Goal: Task Accomplishment & Management: Complete application form

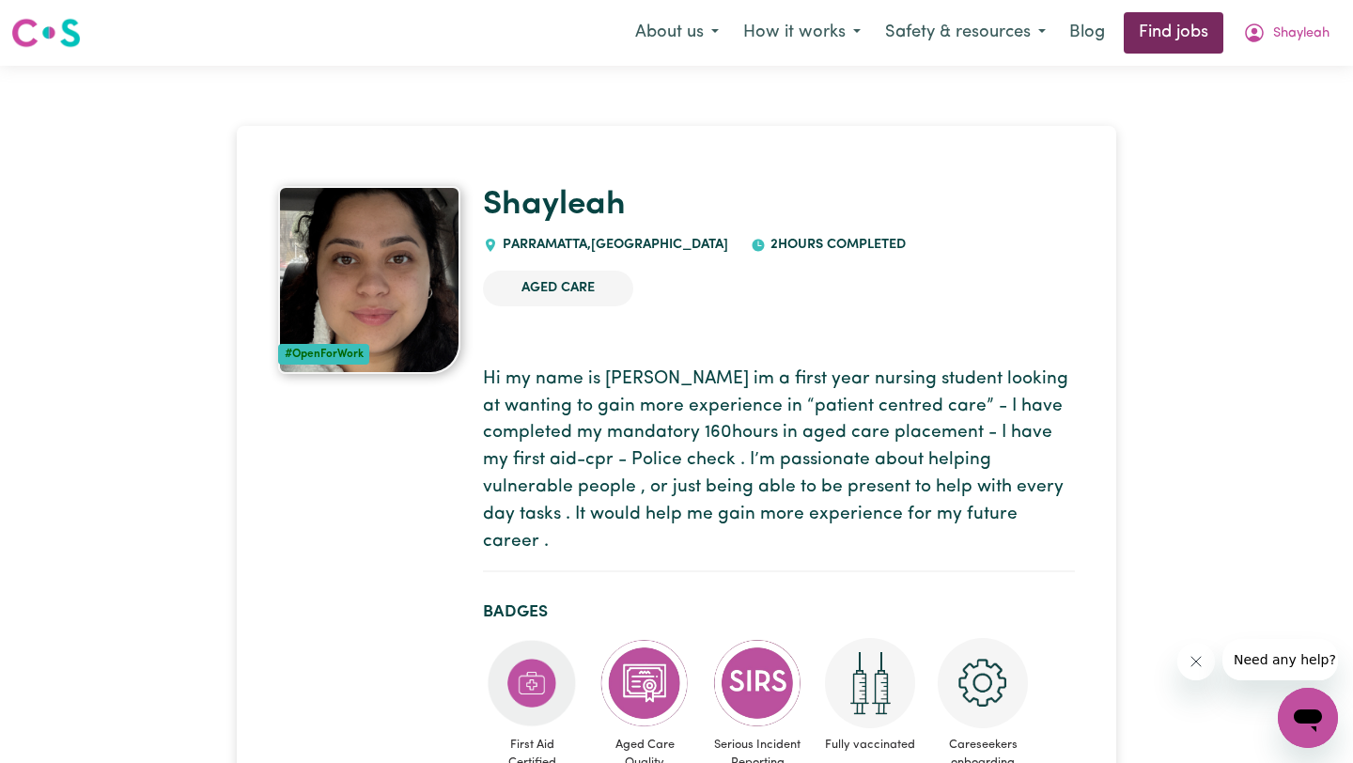
click at [1186, 22] on link "Find jobs" at bounding box center [1174, 32] width 100 height 41
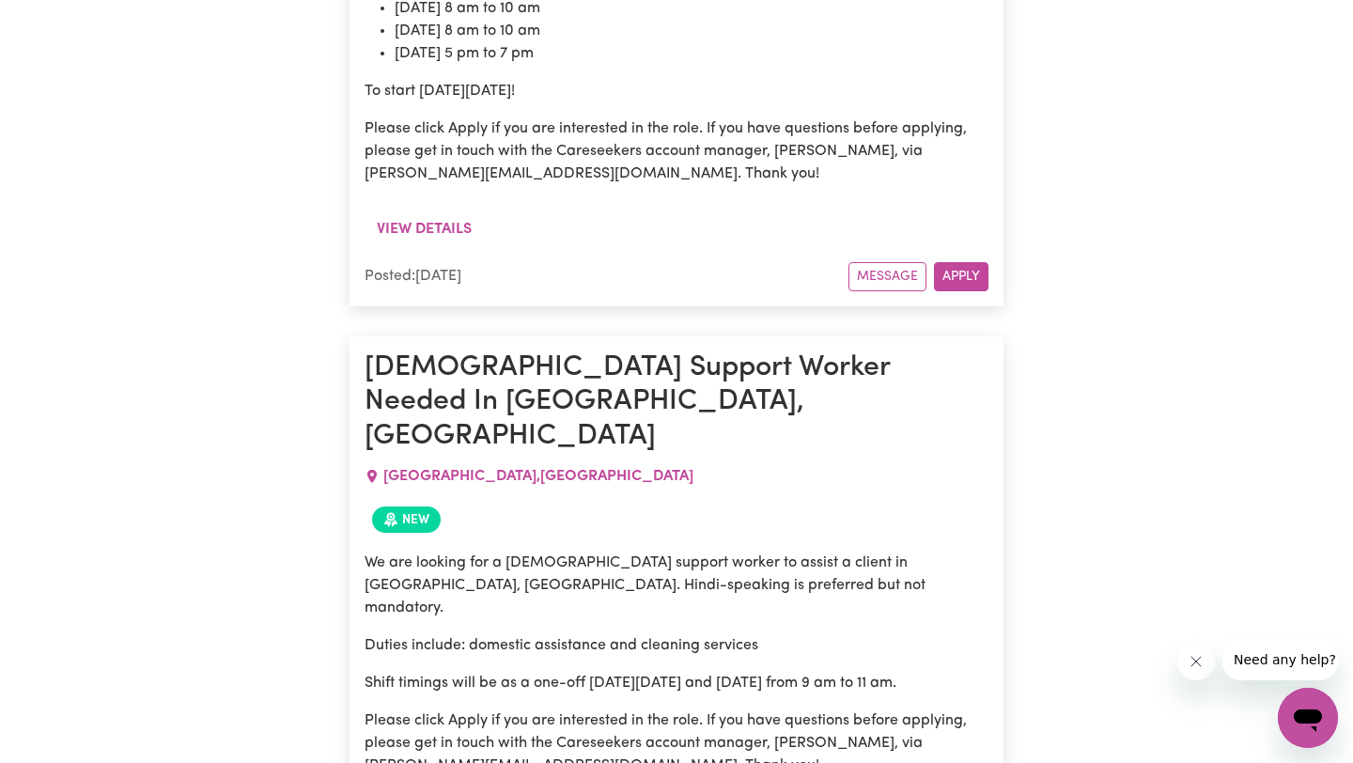
scroll to position [1969, 0]
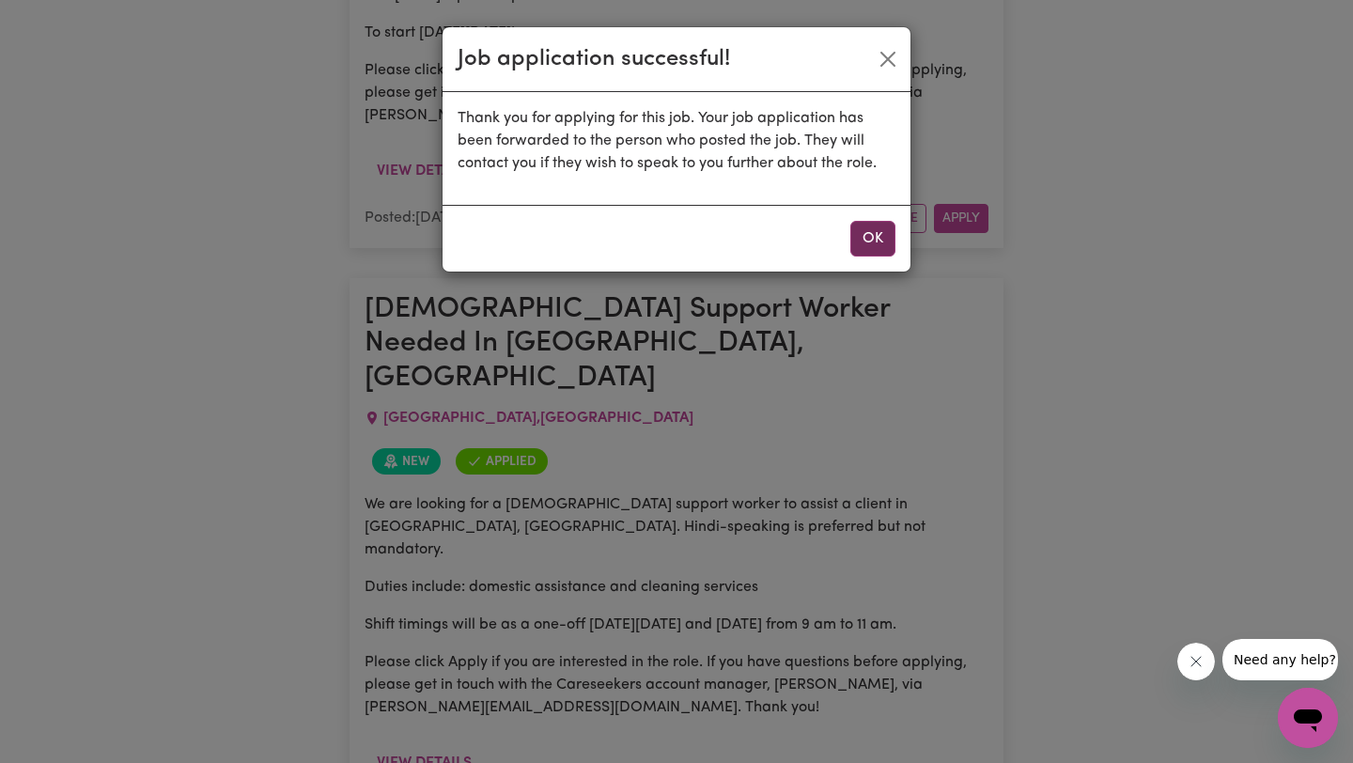
click at [873, 225] on button "OK" at bounding box center [872, 239] width 45 height 36
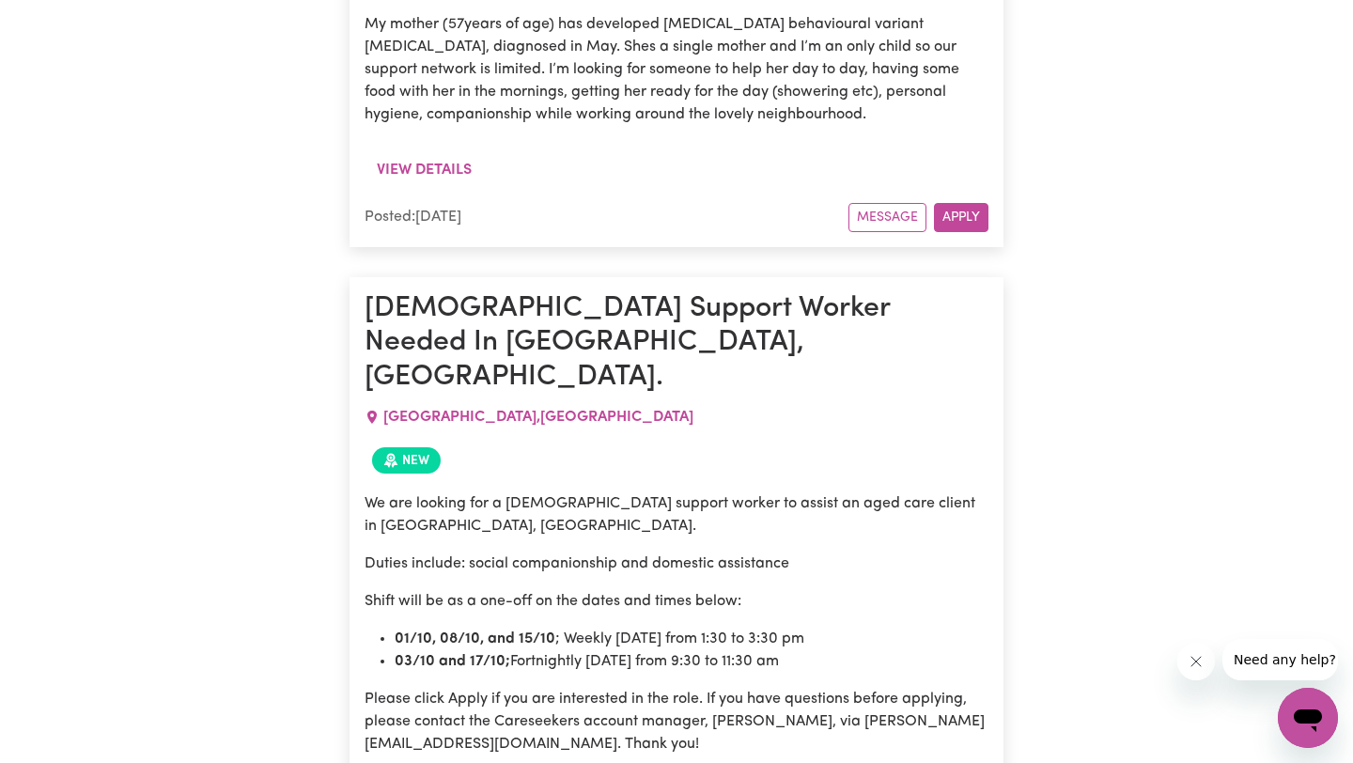
scroll to position [4376, 0]
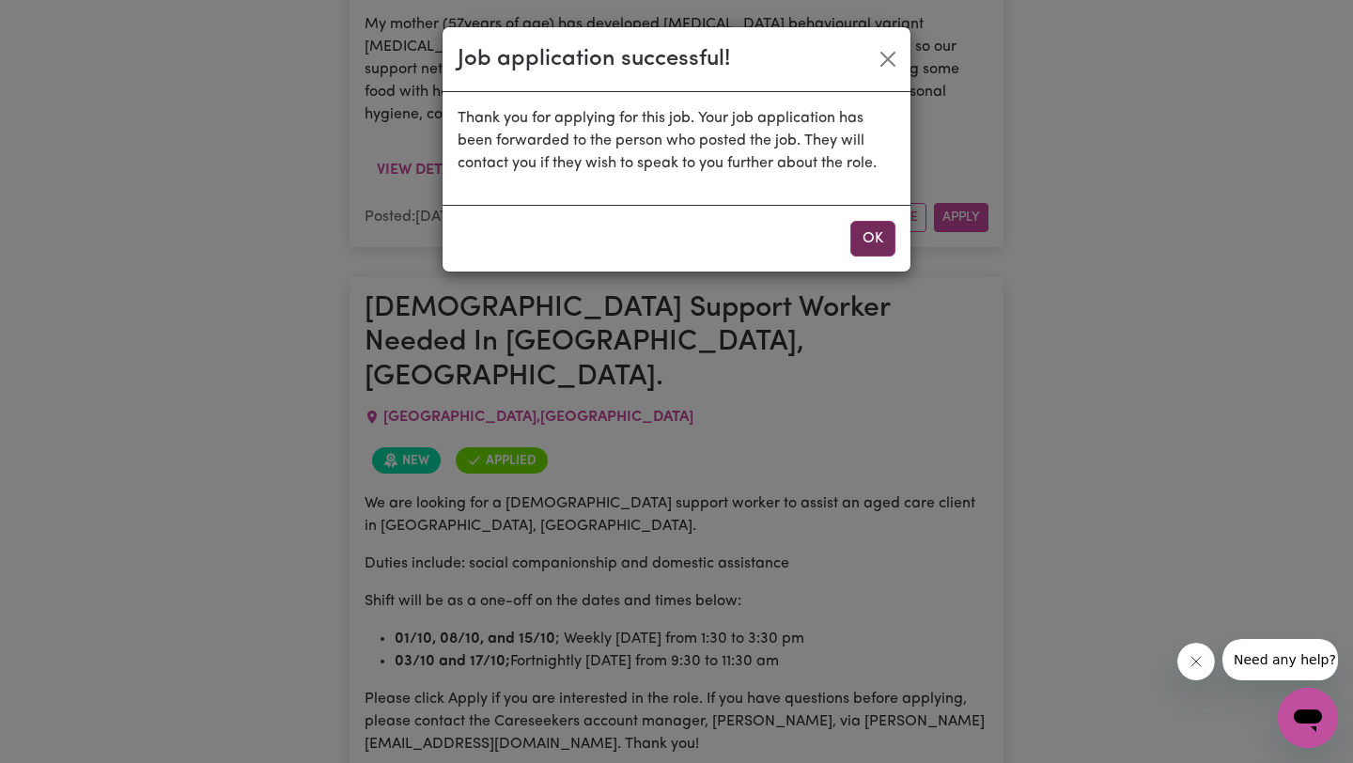
click at [871, 239] on button "OK" at bounding box center [872, 239] width 45 height 36
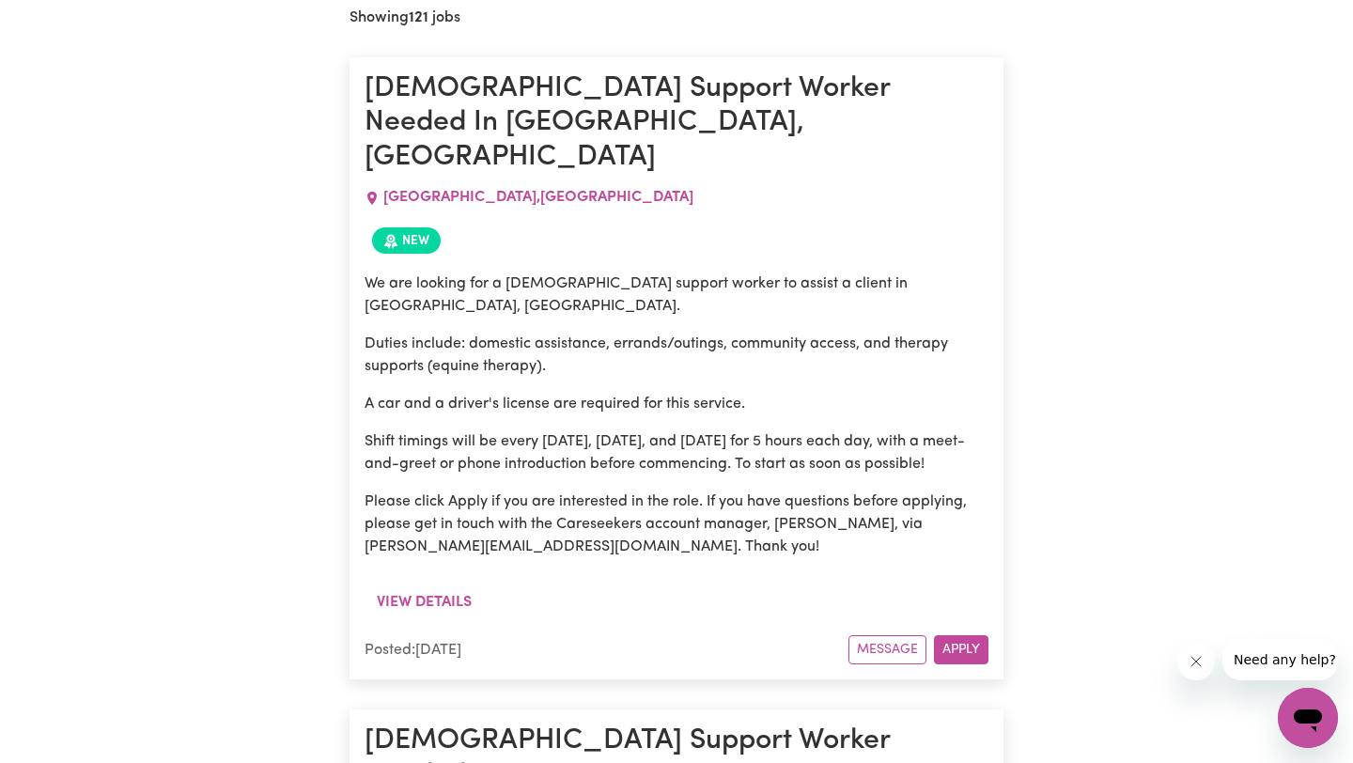
scroll to position [0, 0]
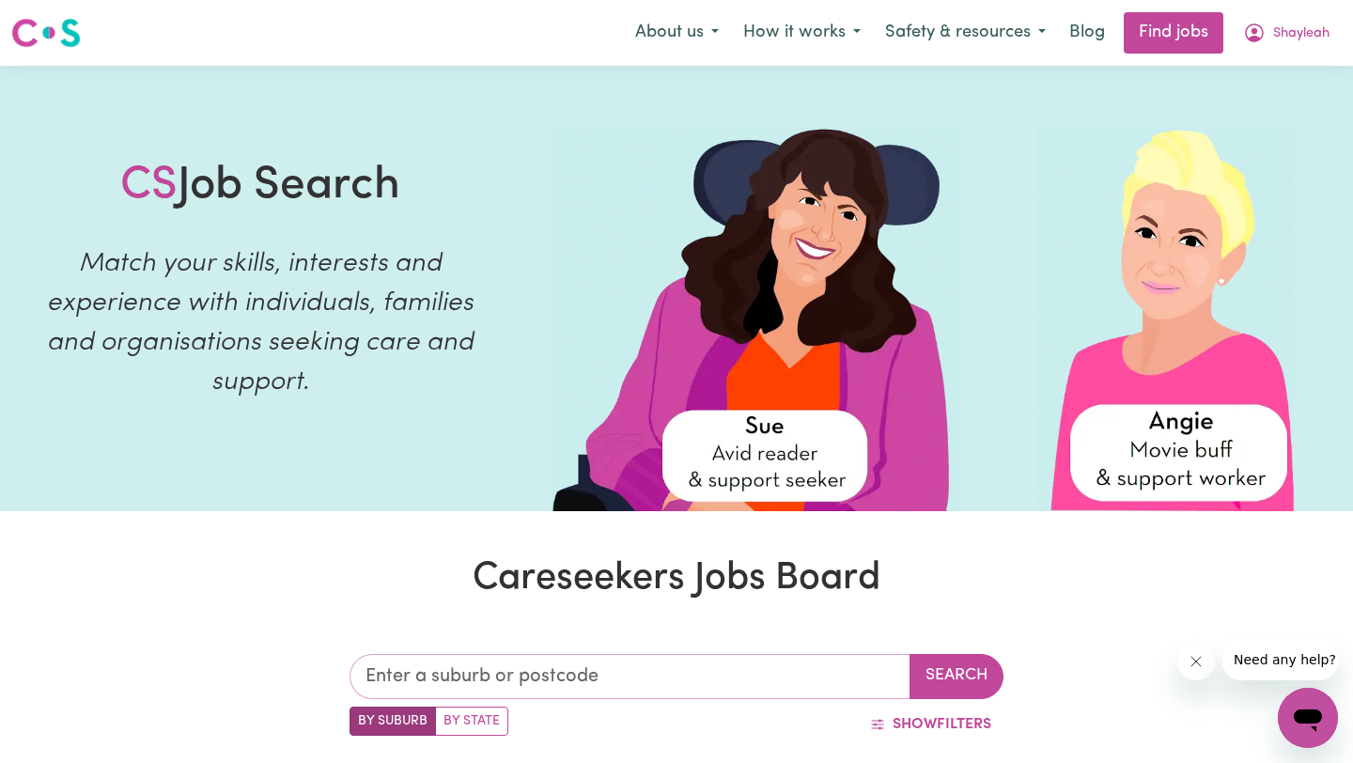
click at [566, 667] on input "text" at bounding box center [630, 676] width 561 height 45
type input "[PERSON_NAME]"
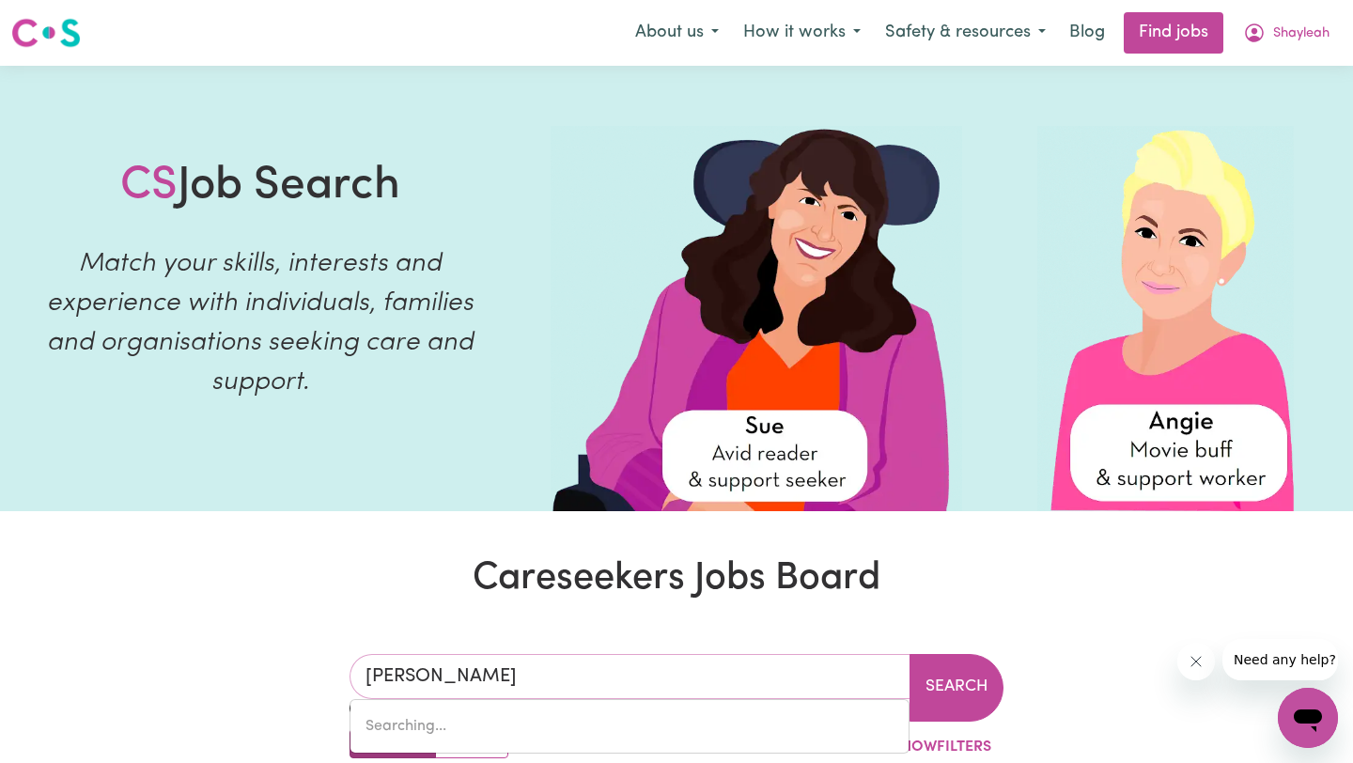
type input "parraKIE, [GEOGRAPHIC_DATA], 5301"
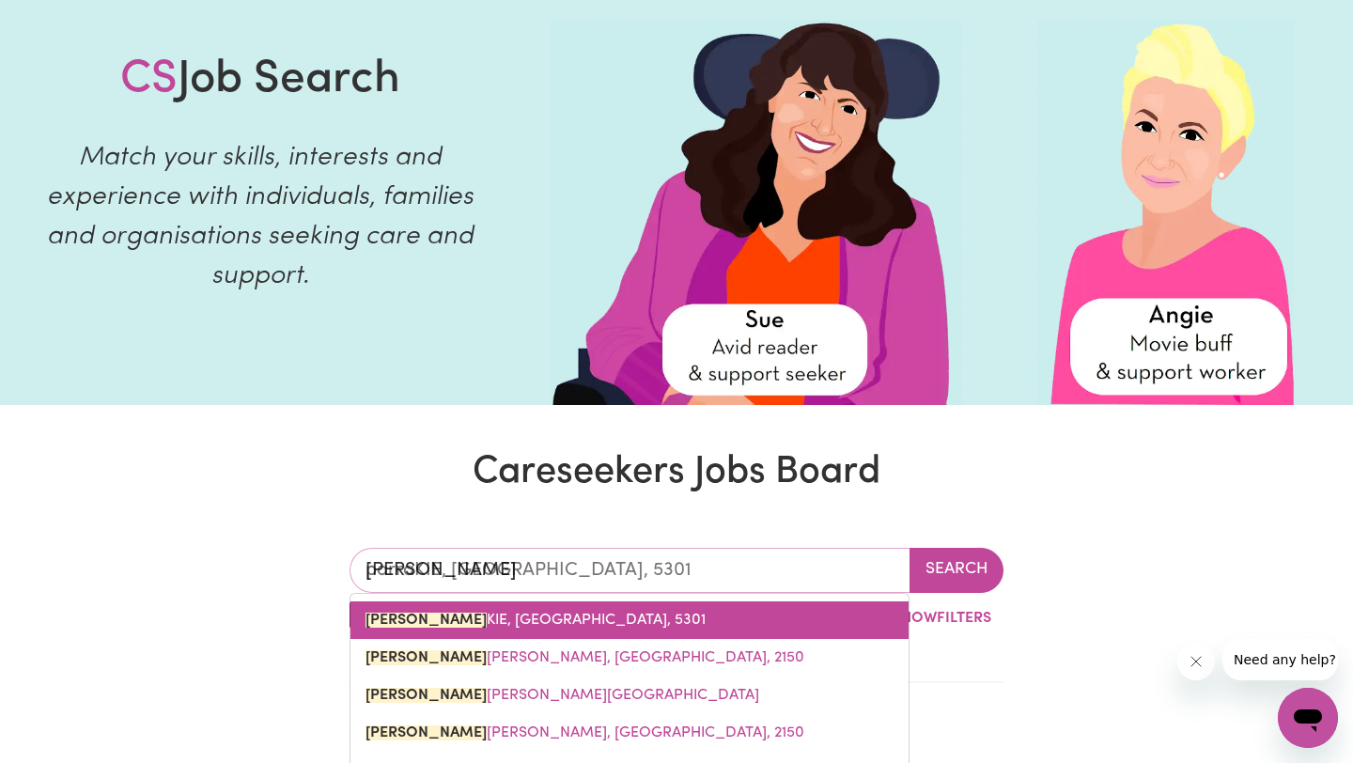
scroll to position [111, 0]
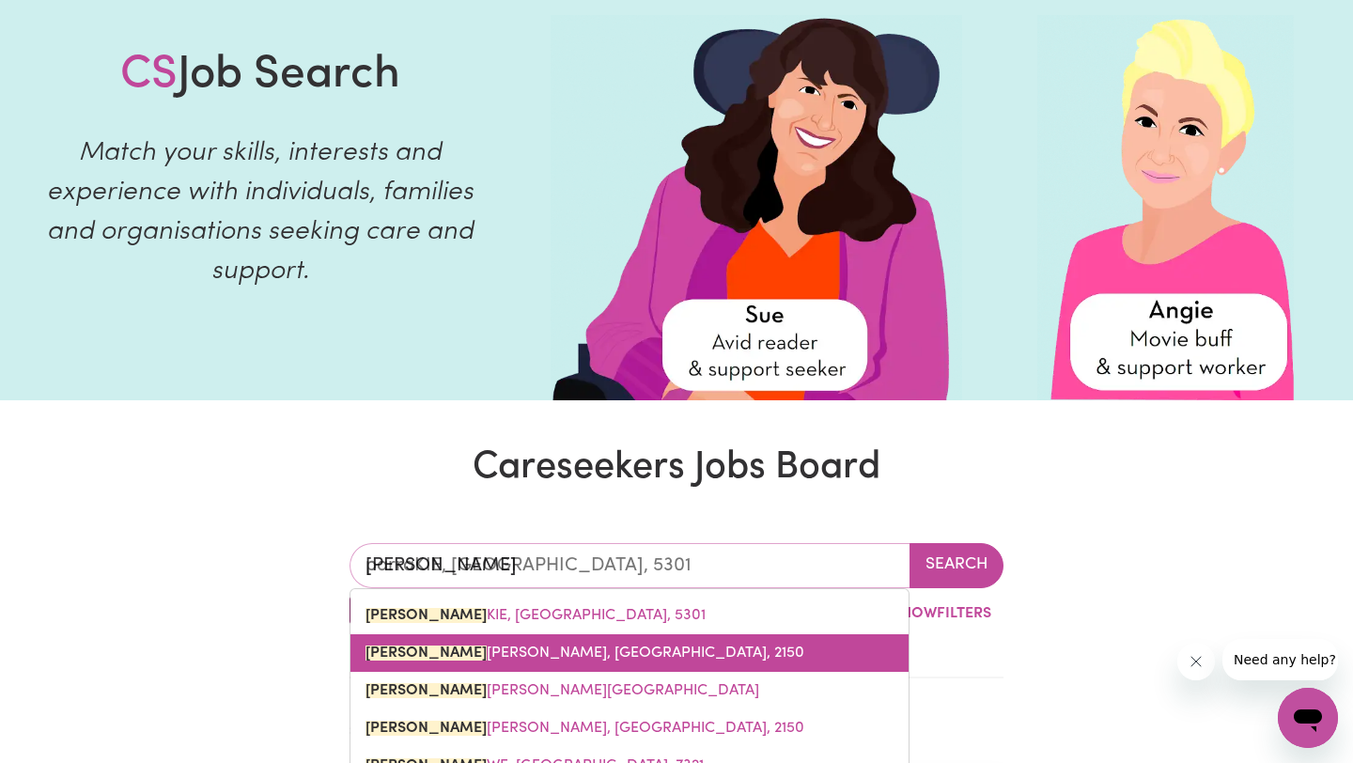
click at [540, 642] on link "[PERSON_NAME], [GEOGRAPHIC_DATA], 2150" at bounding box center [629, 653] width 558 height 38
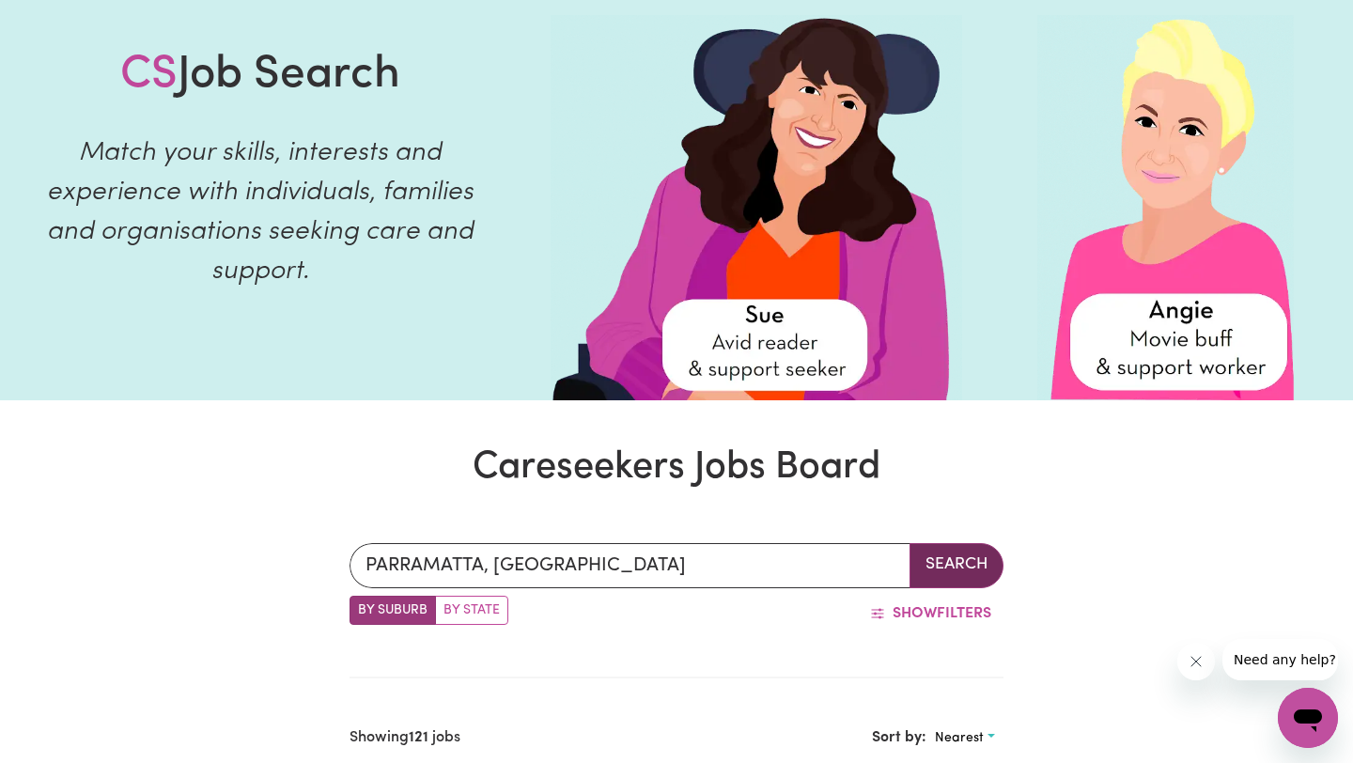
click at [976, 553] on button "Search" at bounding box center [956, 565] width 94 height 45
click at [947, 560] on button "Search" at bounding box center [956, 565] width 94 height 45
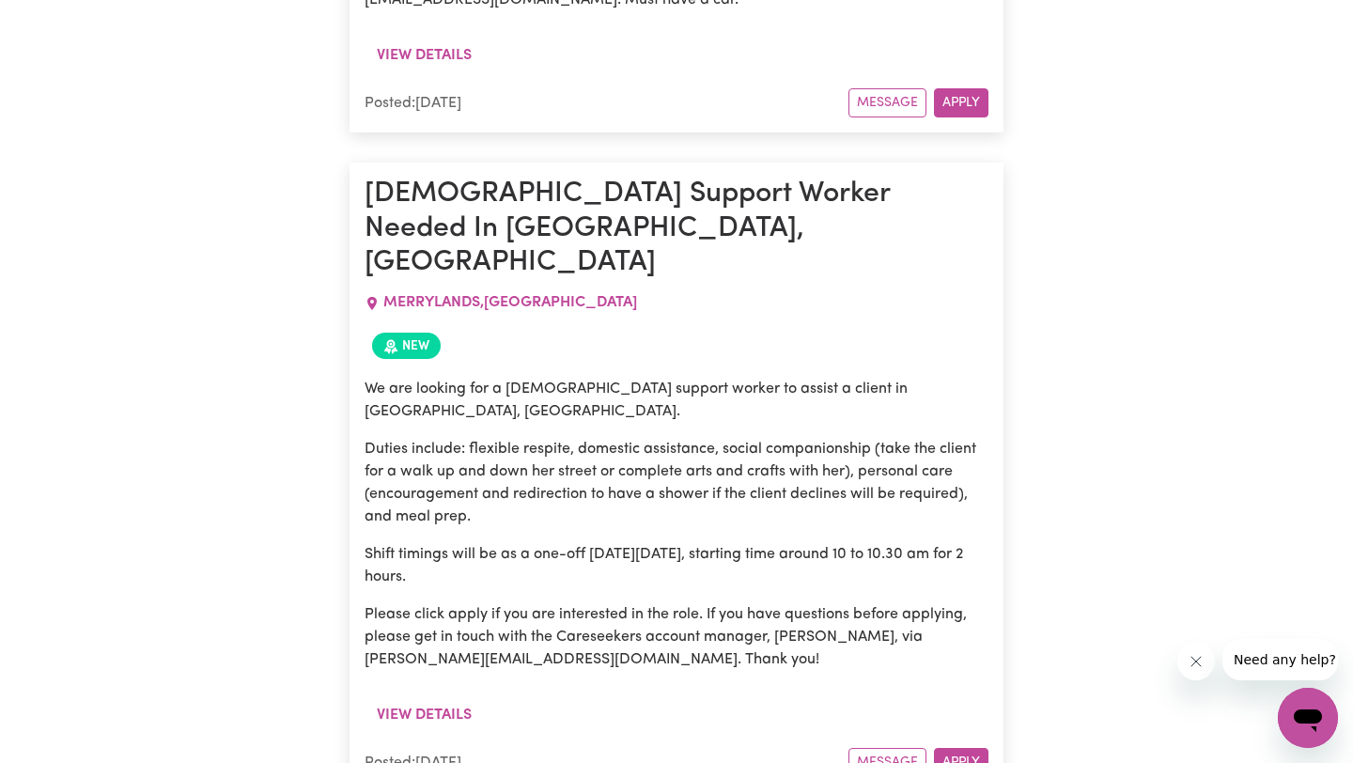
scroll to position [1736, 0]
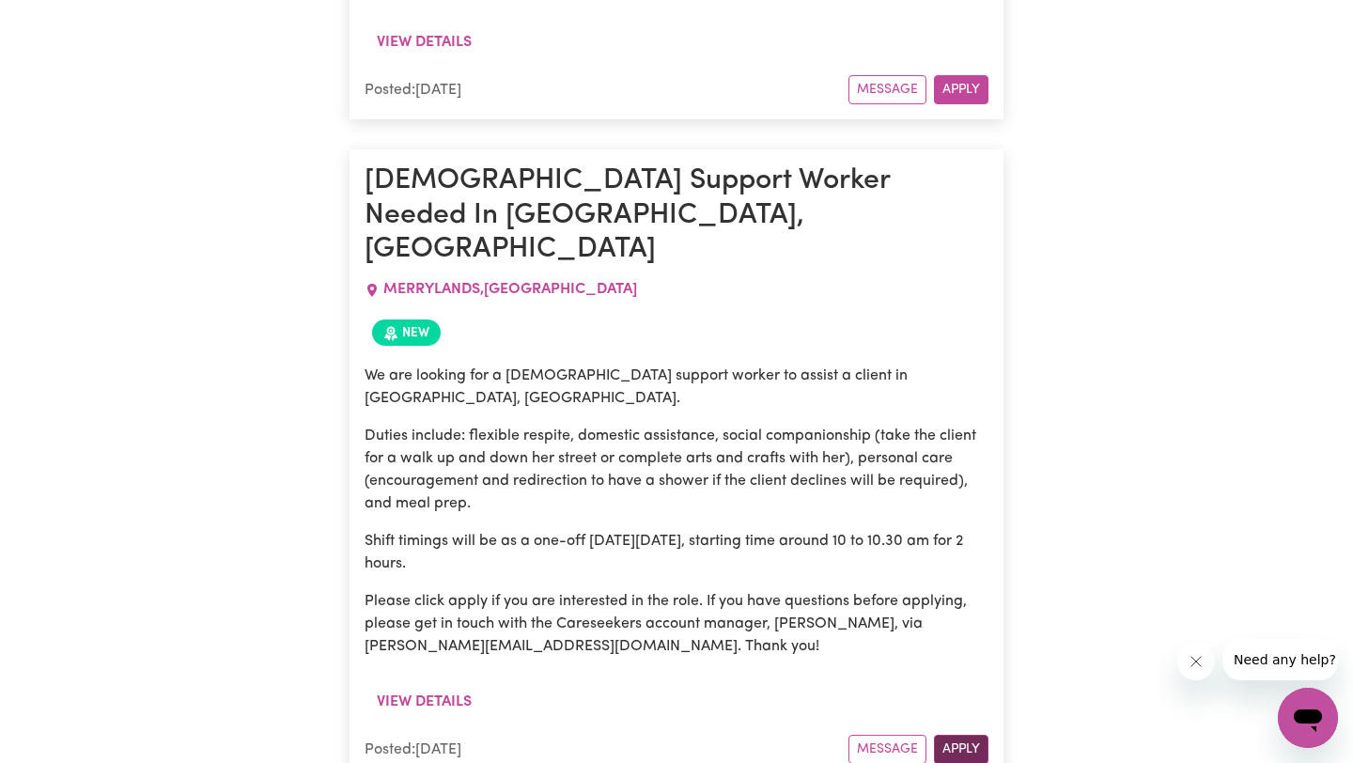
click at [977, 735] on button "Apply" at bounding box center [961, 749] width 54 height 29
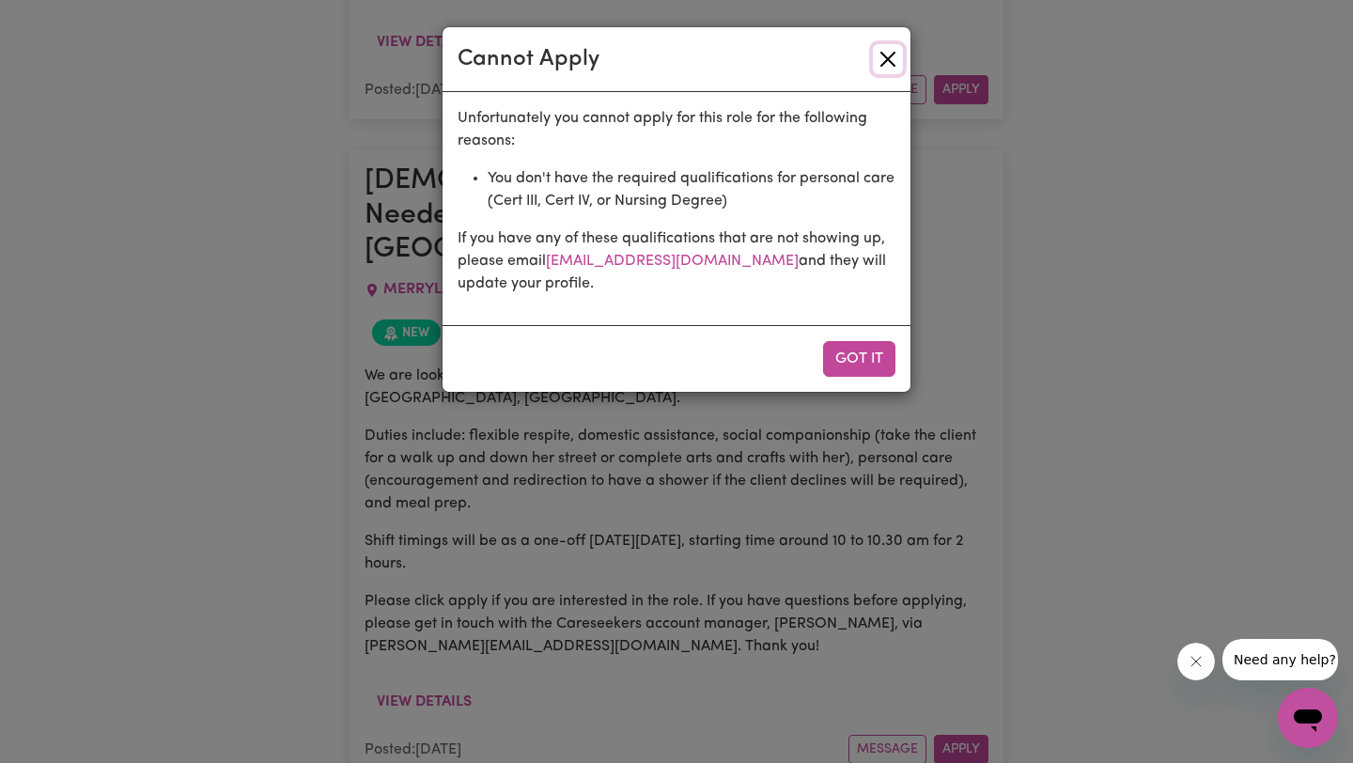
click at [885, 54] on button "Close" at bounding box center [888, 59] width 30 height 30
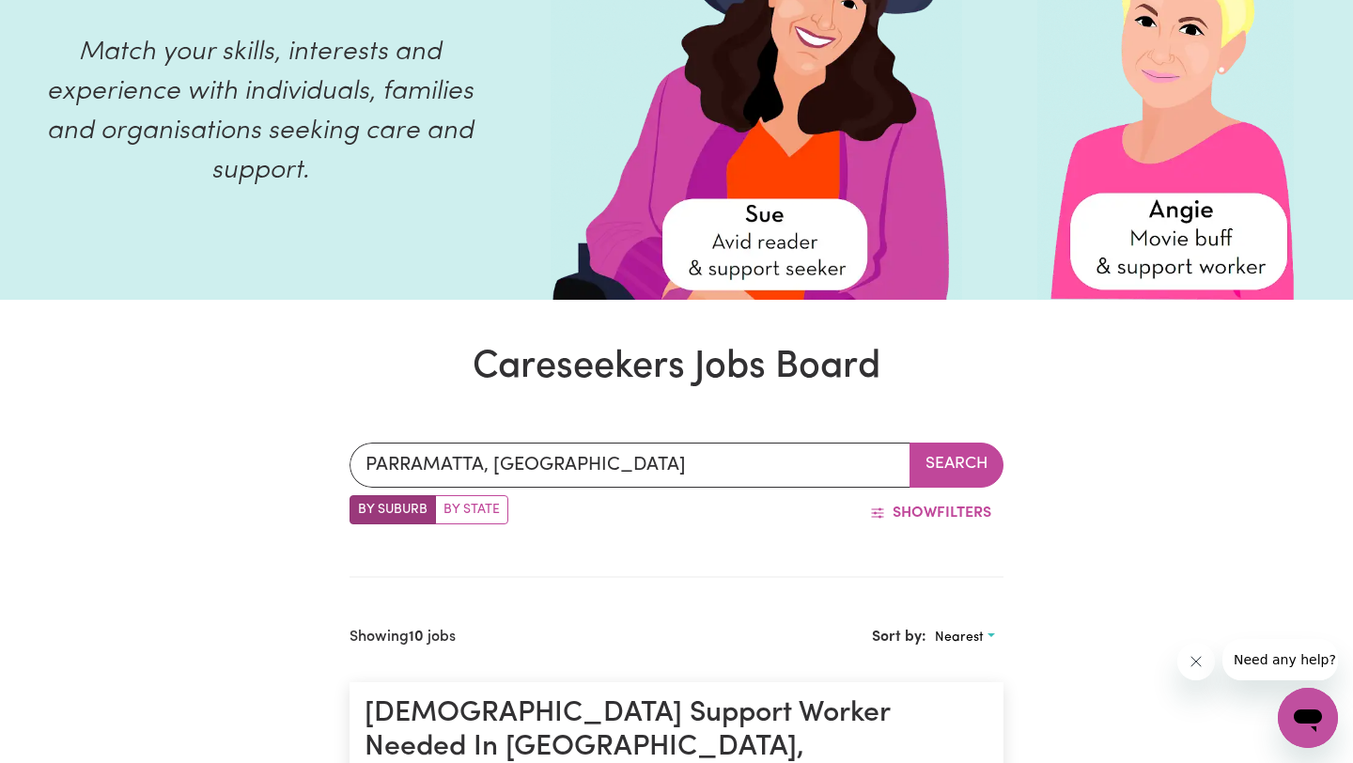
scroll to position [191, 0]
